Goal: Check status: Check status

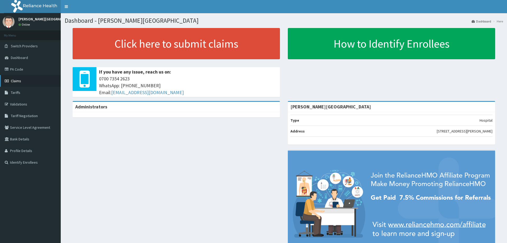
click at [17, 80] on span "Claims" at bounding box center [16, 80] width 10 height 5
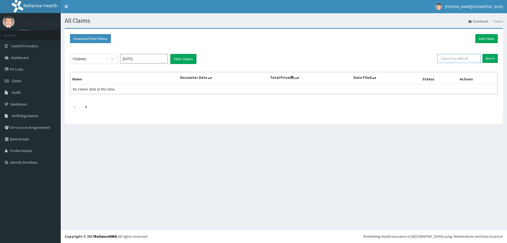
click at [450, 57] on input "text" at bounding box center [458, 58] width 43 height 9
type input "ESJ/10267/A"
click at [492, 61] on input "Search" at bounding box center [489, 58] width 15 height 9
click at [19, 105] on link "Validations" at bounding box center [30, 104] width 61 height 12
